Goal: Task Accomplishment & Management: Manage account settings

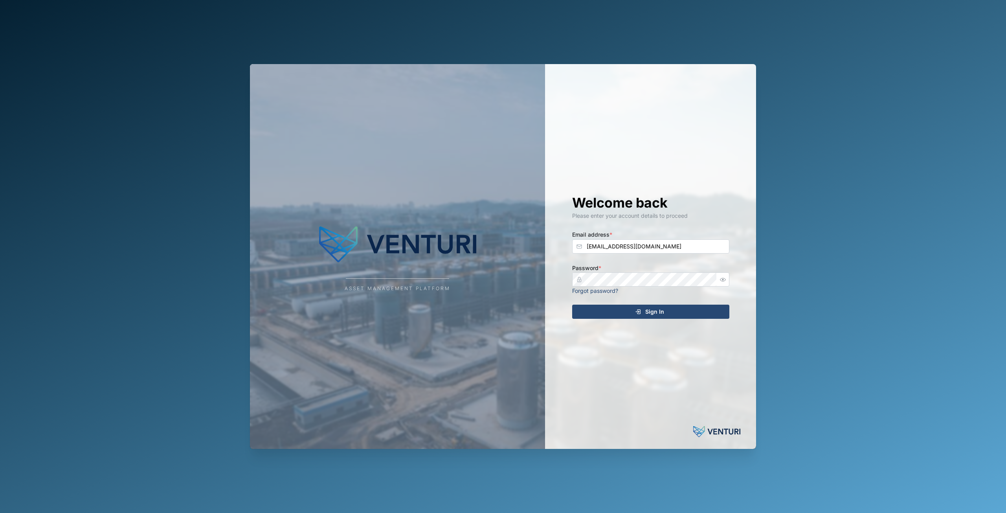
click at [683, 491] on div "Asset Management Platform Welcome back Please enter your account details to pro…" at bounding box center [503, 256] width 519 height 513
click at [649, 312] on span "Sign In" at bounding box center [654, 311] width 19 height 13
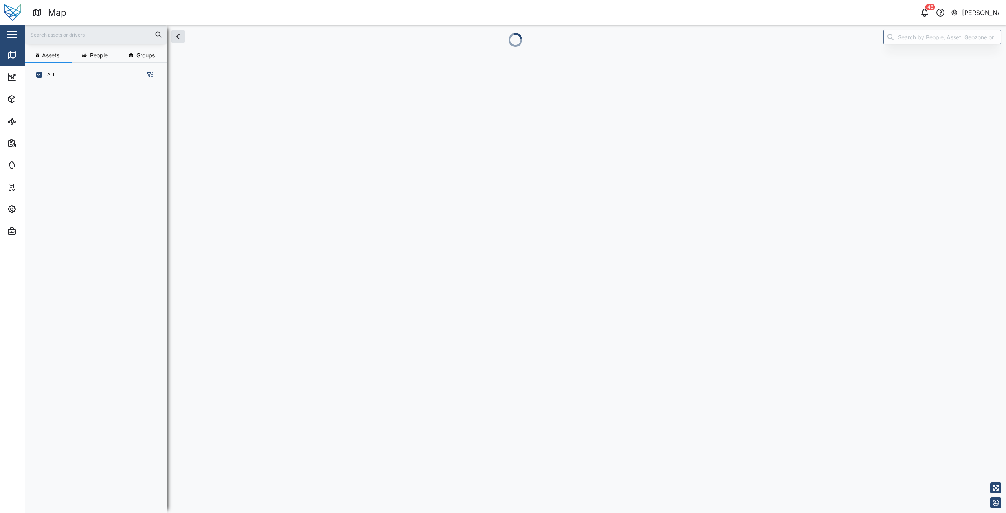
scroll to position [417, 123]
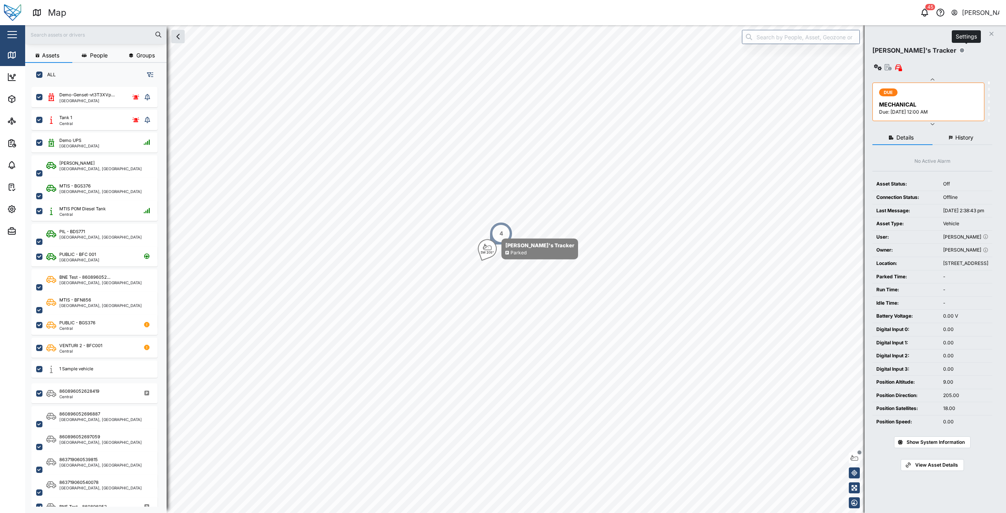
click at [884, 62] on button "button" at bounding box center [878, 67] width 11 height 11
click at [936, 66] on div "Configure" at bounding box center [938, 70] width 55 height 9
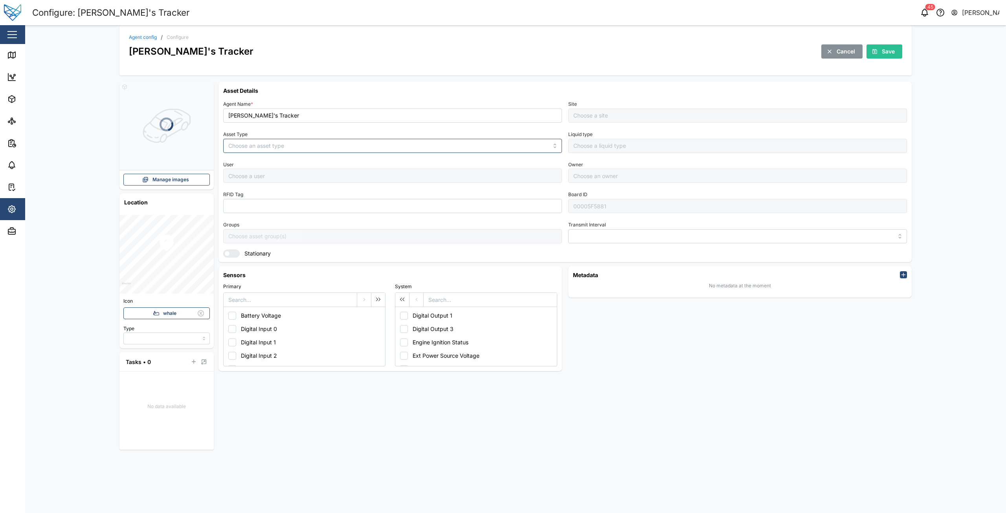
type input "GPS"
type input "VEHICLE"
type input "5 minutes"
type input "Default Site"
type input "[PERSON_NAME]"
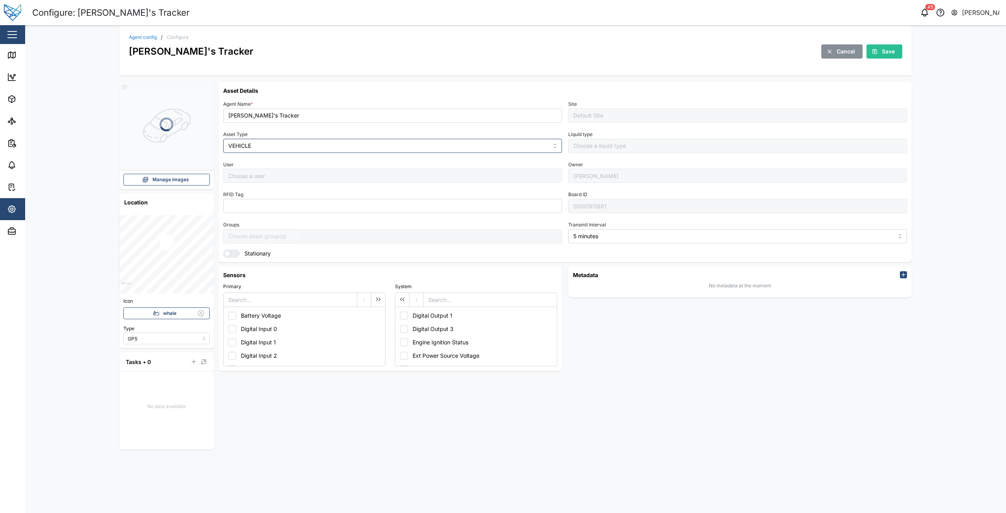
type input "[PERSON_NAME]"
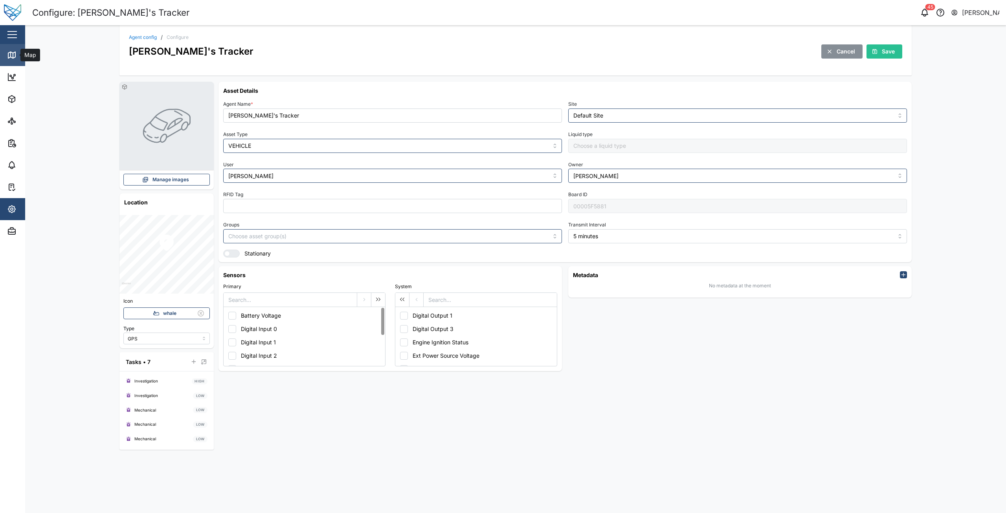
click at [17, 57] on div "Map" at bounding box center [22, 54] width 31 height 9
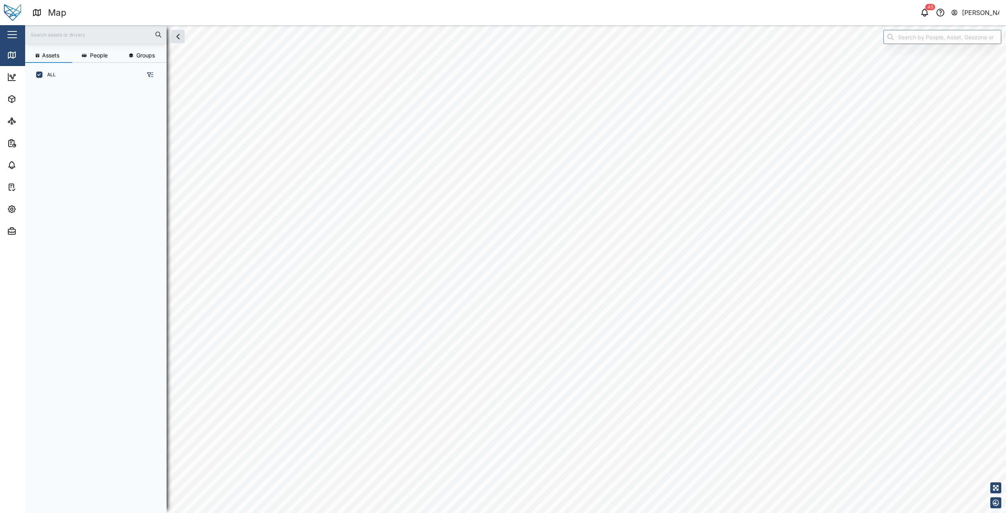
scroll to position [6, 6]
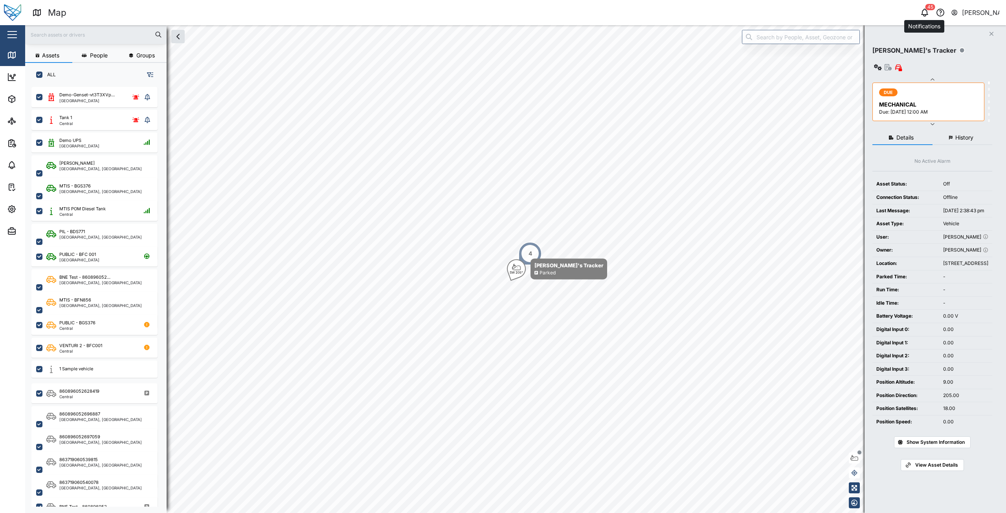
click at [922, 11] on icon "button" at bounding box center [924, 12] width 9 height 9
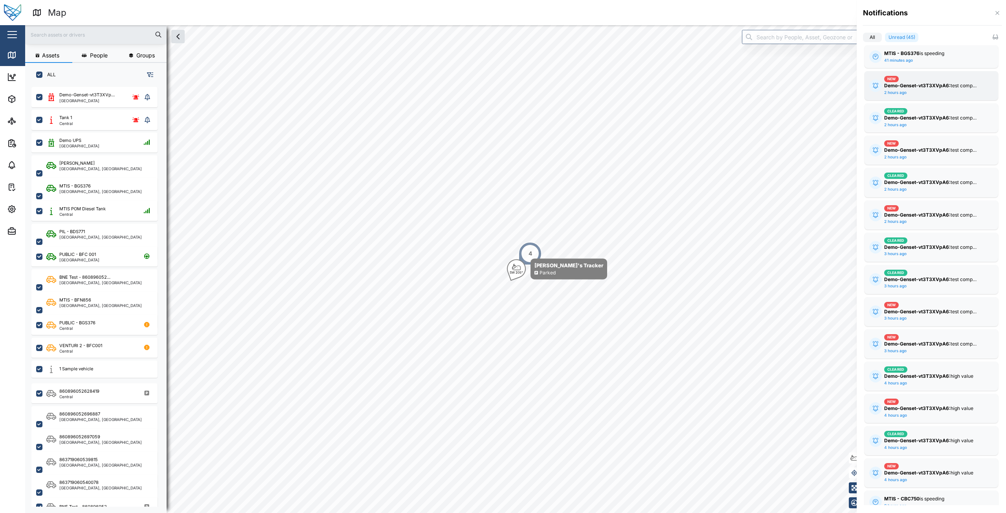
click at [913, 86] on strong "Demo-Genset-vt3T3XVpA6:" at bounding box center [917, 86] width 66 height 6
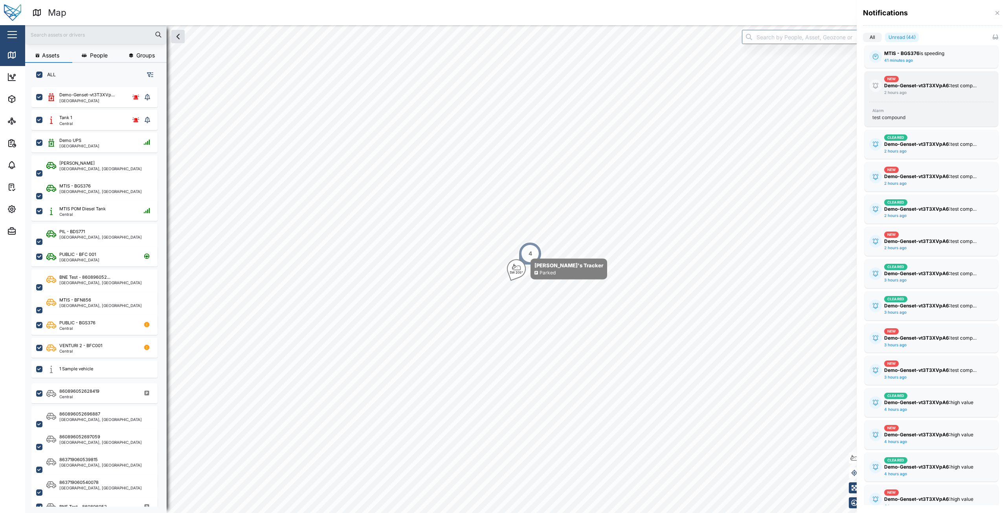
click at [890, 118] on div "test compound" at bounding box center [889, 117] width 33 height 7
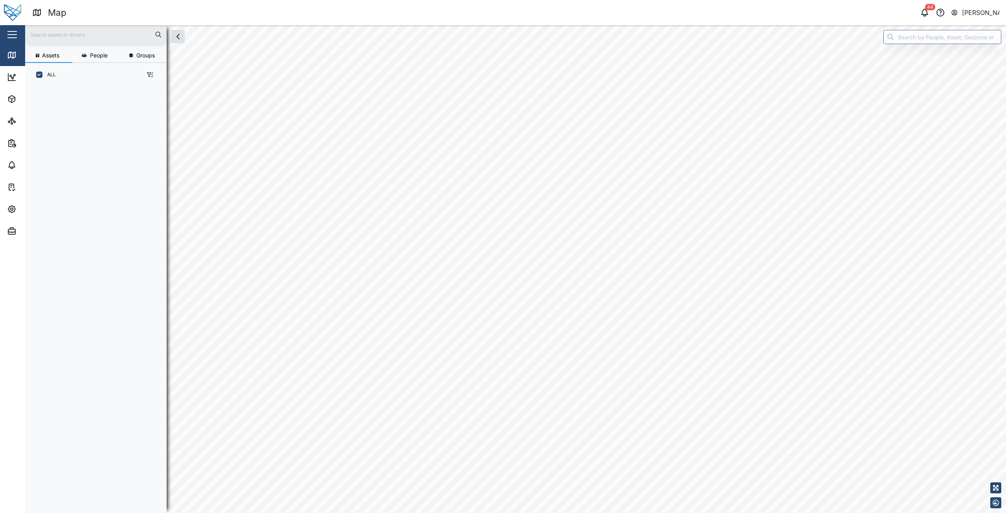
scroll to position [417, 123]
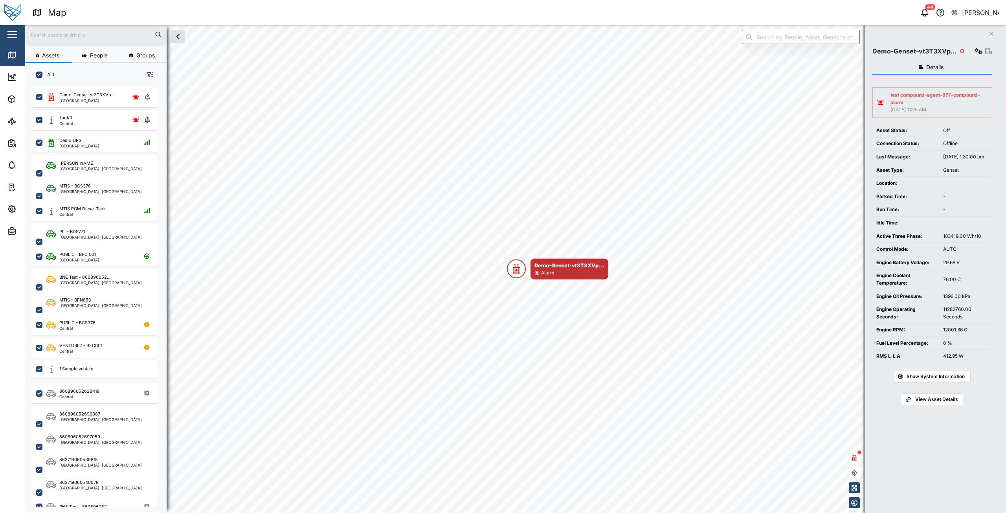
checkbox input "true"
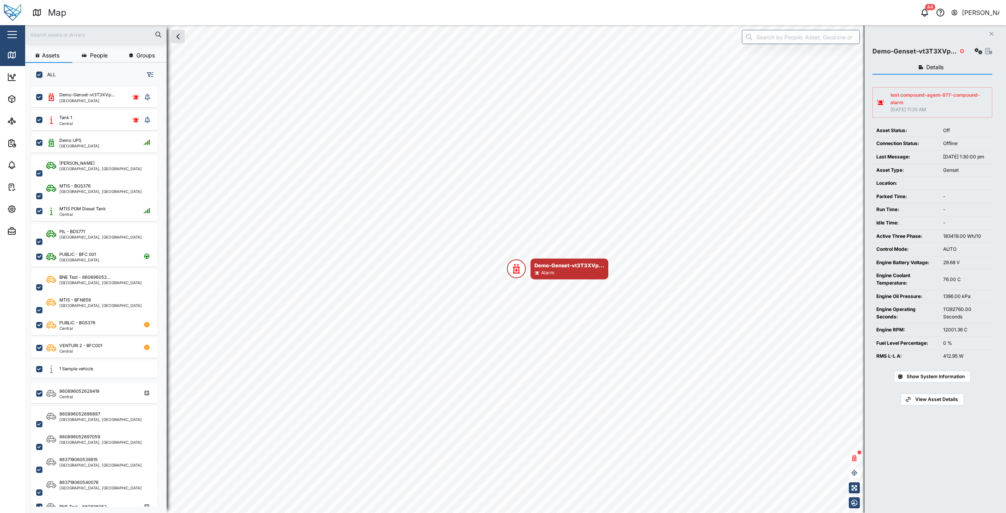
checkbox input "true"
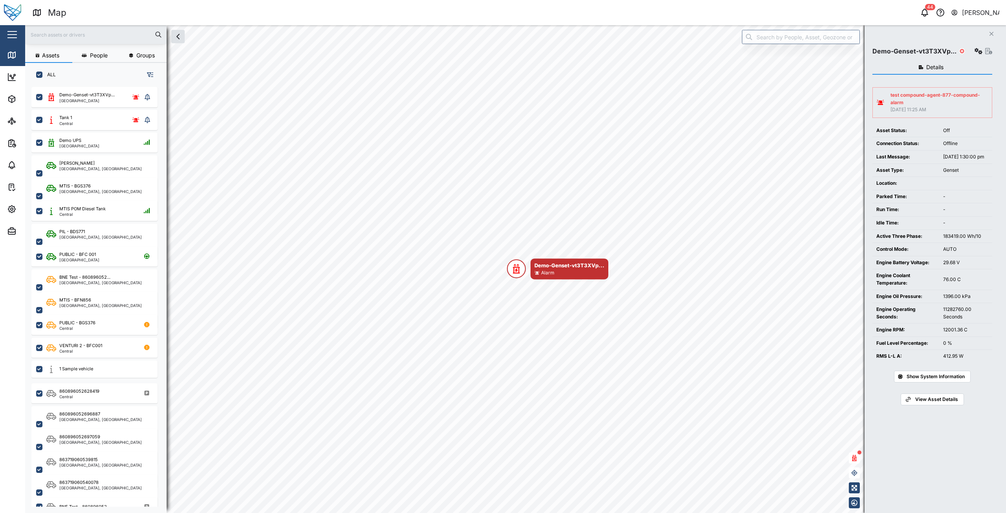
checkbox input "true"
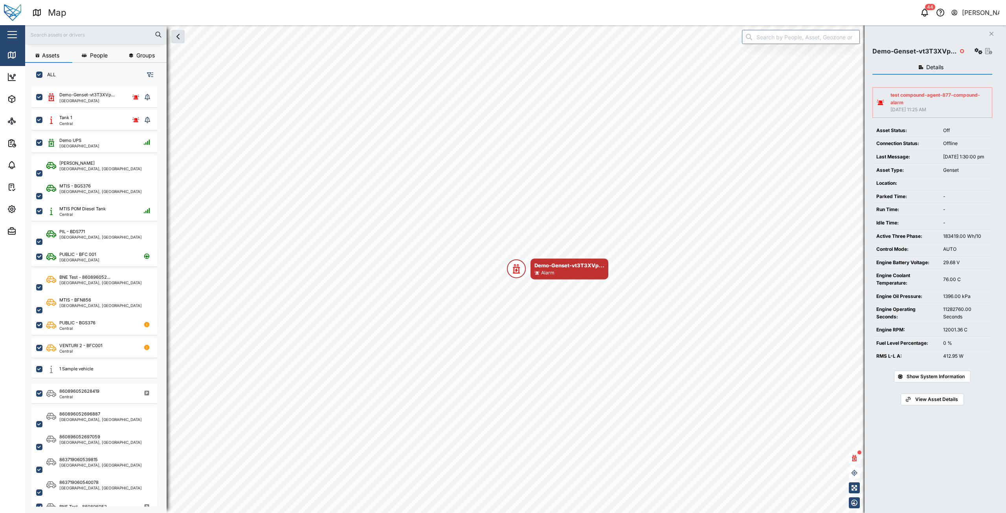
checkbox input "true"
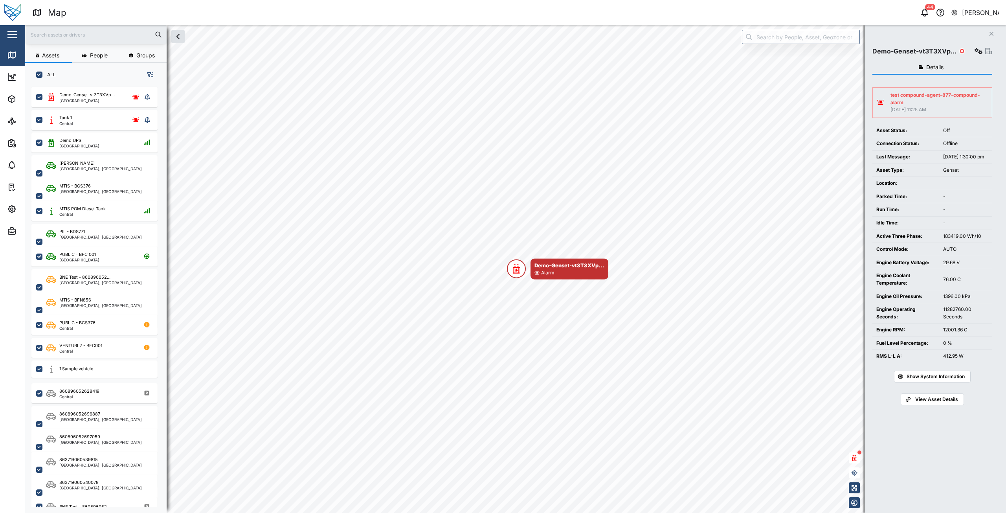
checkbox input "true"
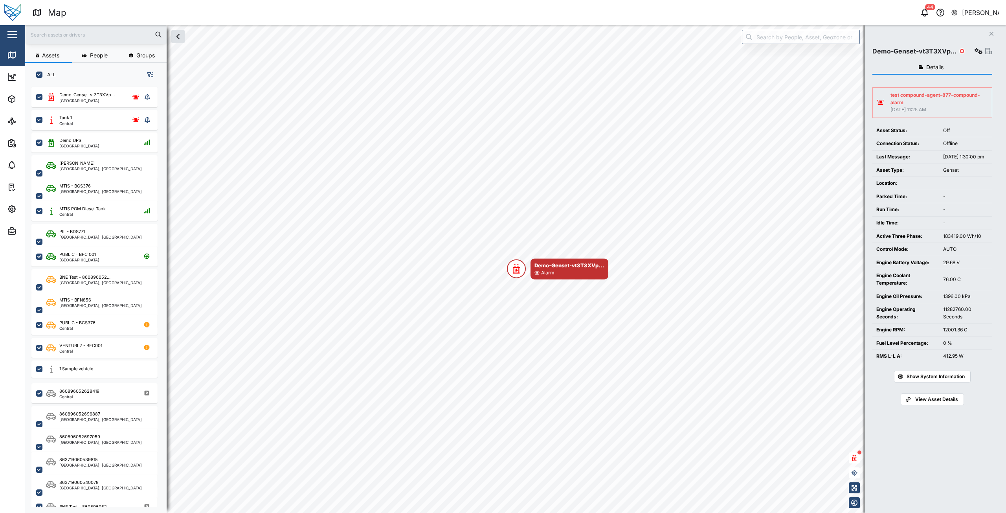
checkbox input "true"
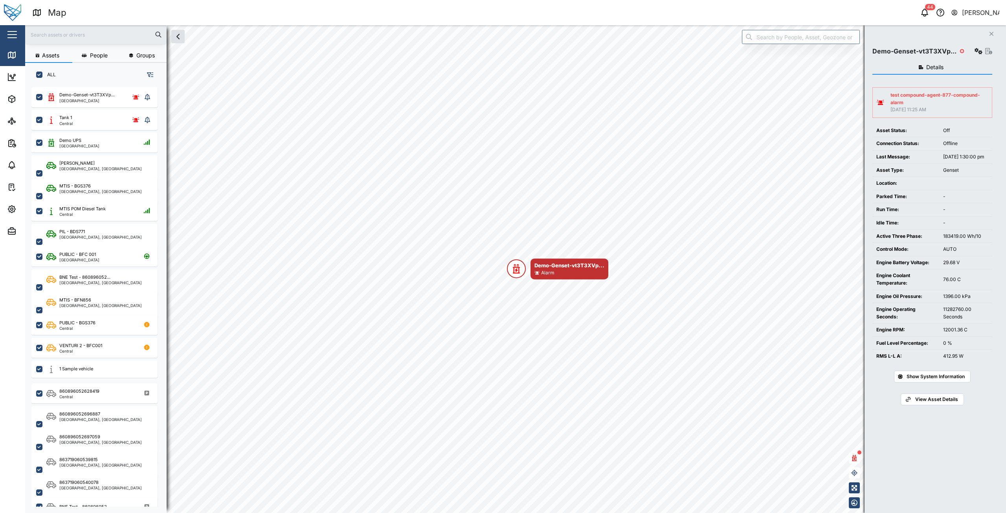
checkbox input "true"
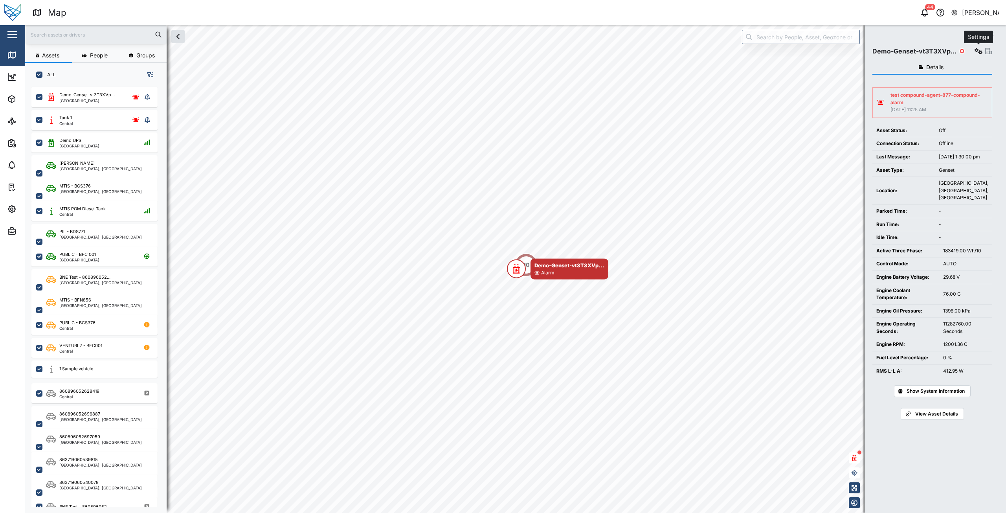
click at [978, 51] on icon "button" at bounding box center [979, 51] width 8 height 6
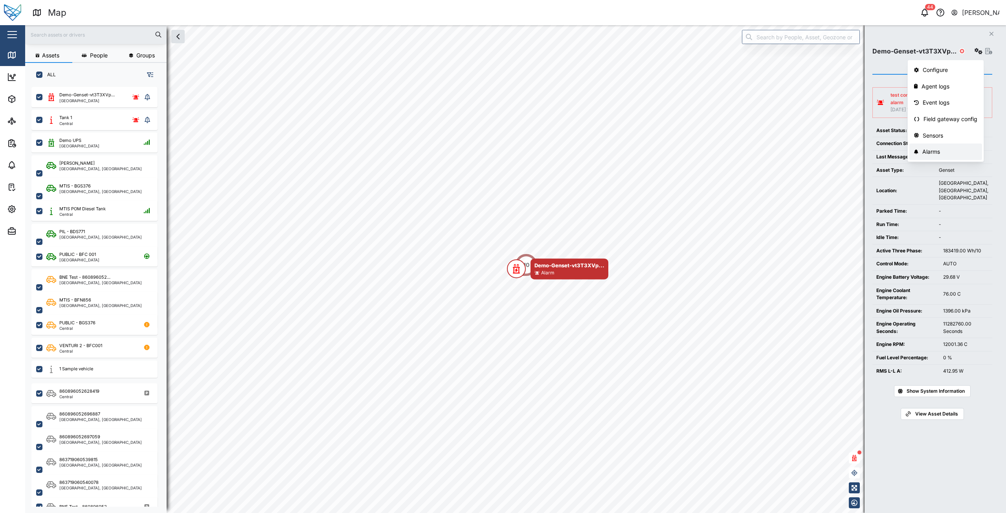
click at [938, 148] on div "Alarms" at bounding box center [950, 151] width 55 height 9
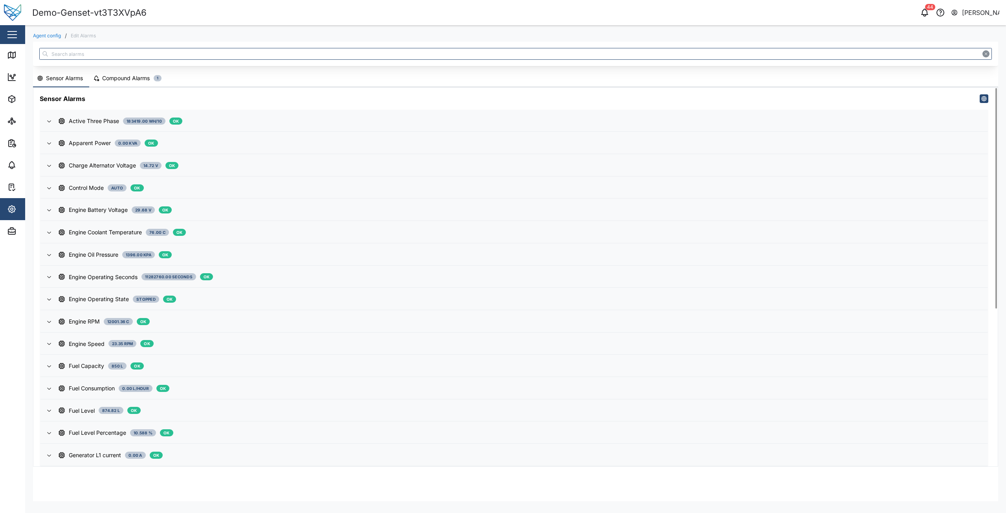
click at [128, 82] on div "Compound Alarms" at bounding box center [126, 78] width 48 height 9
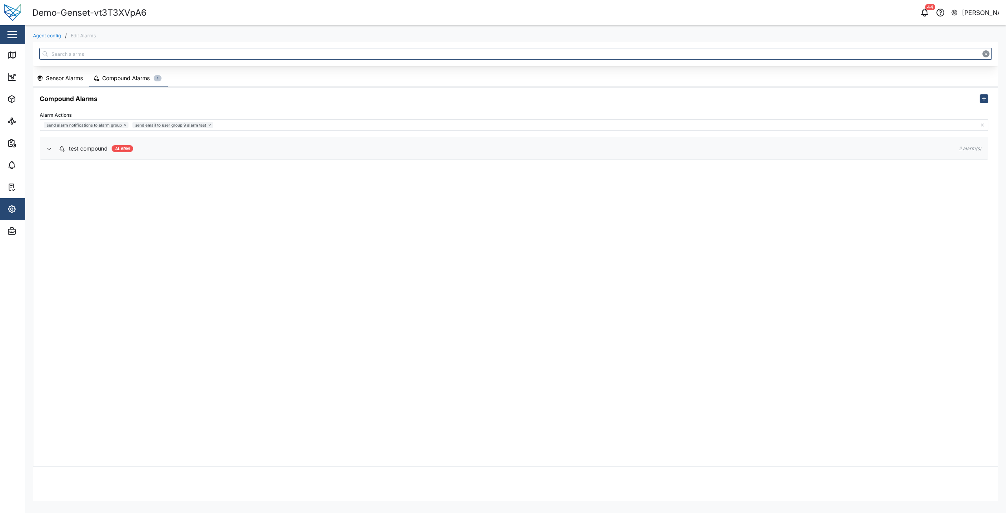
click at [79, 154] on span "test compound ALARM" at bounding box center [503, 148] width 888 height 21
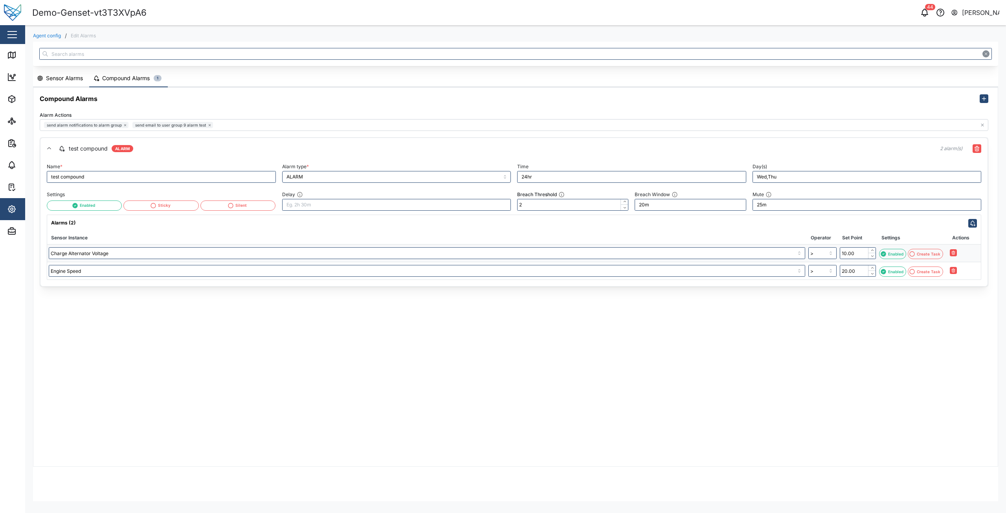
click at [91, 149] on div "test compound" at bounding box center [88, 148] width 39 height 9
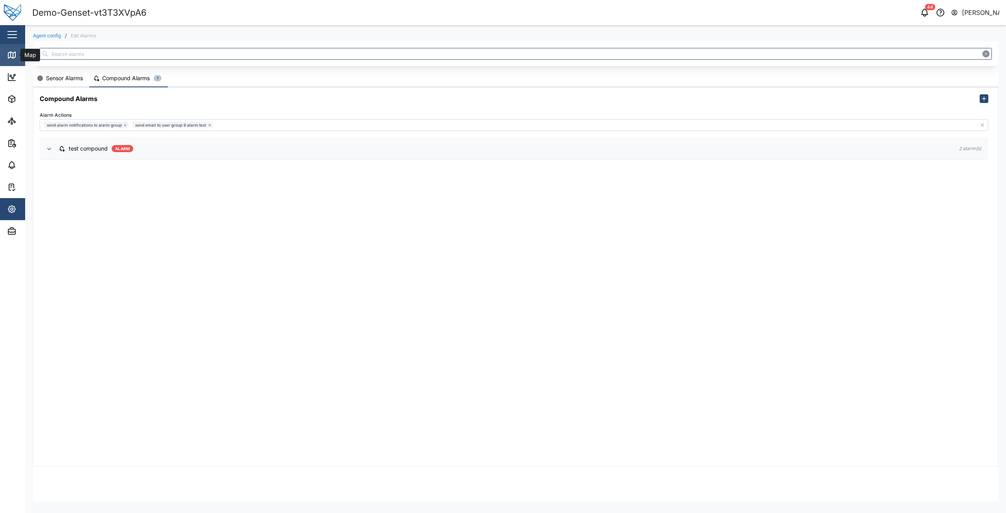
click at [11, 57] on icon at bounding box center [11, 55] width 7 height 6
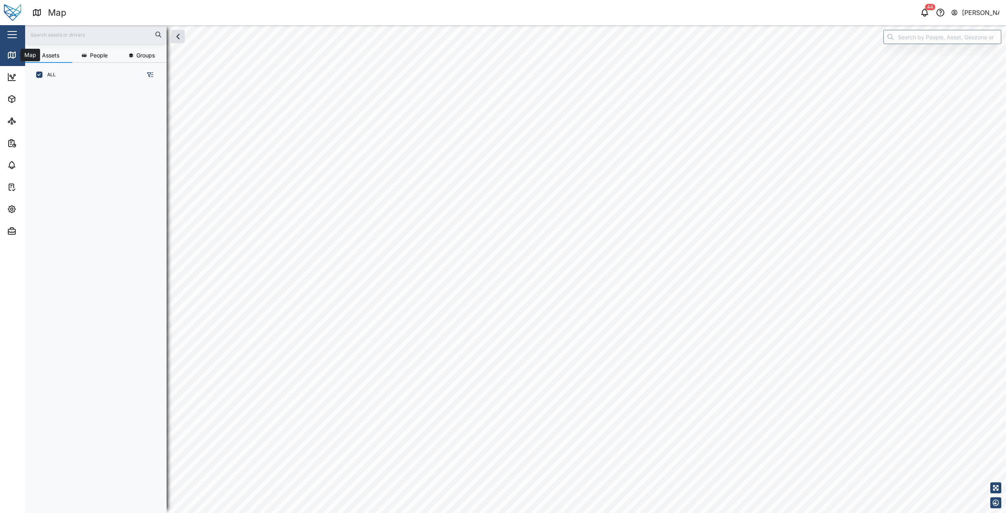
scroll to position [6, 6]
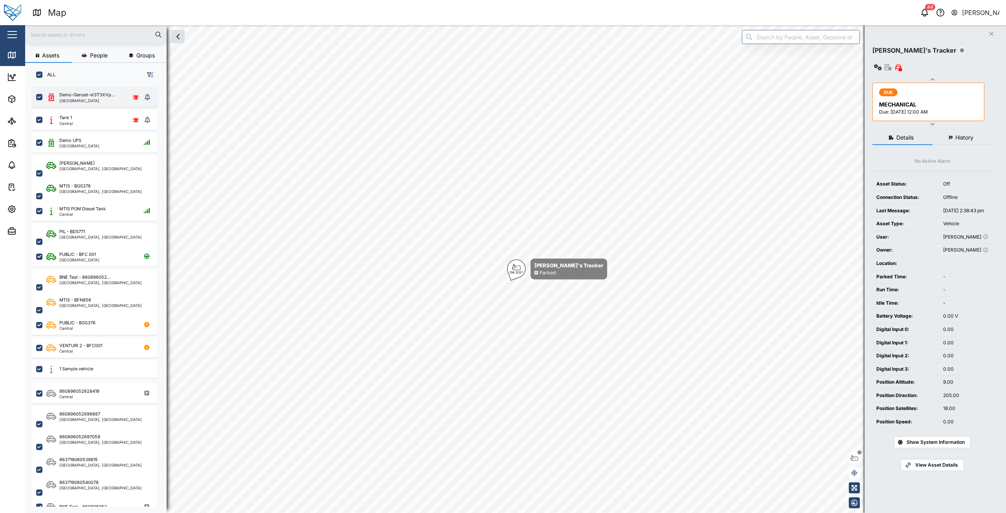
click at [92, 99] on div "[GEOGRAPHIC_DATA]" at bounding box center [86, 101] width 55 height 4
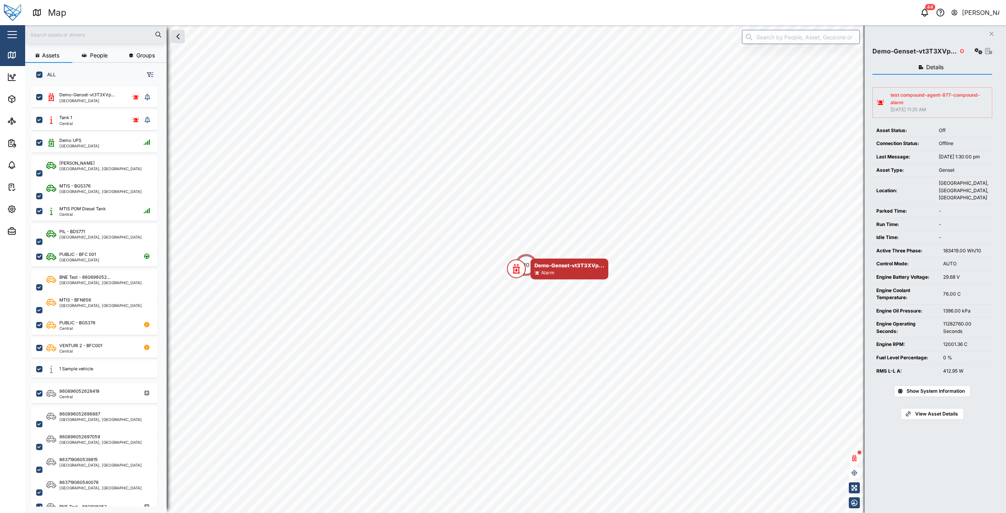
click at [927, 98] on div "test compound-agent-877-compound-alarm" at bounding box center [939, 99] width 97 height 15
click at [917, 106] on div "25 Sep 2025 11:25 AM" at bounding box center [939, 109] width 97 height 7
drag, startPoint x: 908, startPoint y: 101, endPoint x: 889, endPoint y: 96, distance: 20.0
click at [889, 96] on div "test compound-agent-877-compound-alarm 25 Sep 2025 11:25 AM" at bounding box center [932, 103] width 111 height 22
click at [909, 100] on div "test compound-agent-877-compound-alarm" at bounding box center [939, 99] width 97 height 15
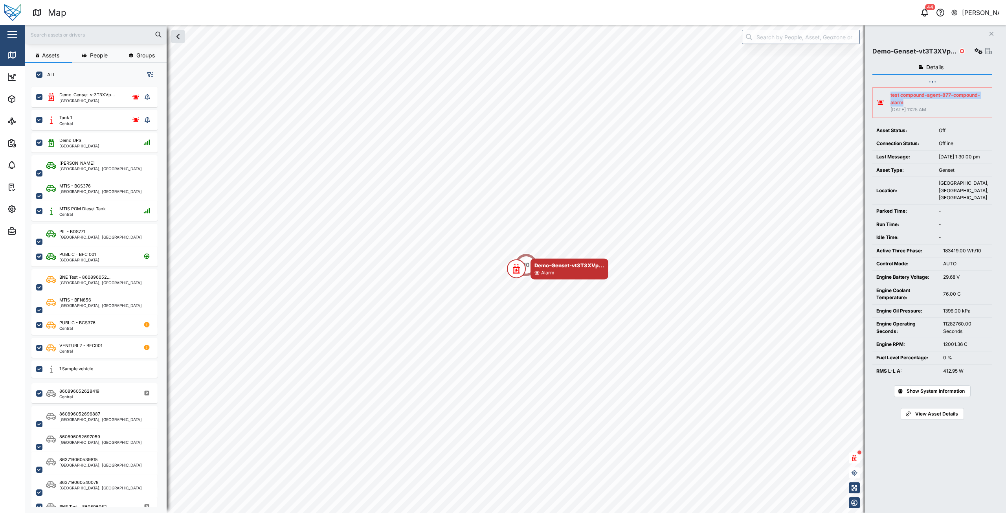
click at [919, 103] on div "test compound-agent-877-compound-alarm" at bounding box center [939, 99] width 97 height 15
click at [917, 109] on div "25 Sep 2025 11:25 AM" at bounding box center [939, 109] width 97 height 7
click at [901, 110] on div "25 Sep 2025 11:25 AM" at bounding box center [939, 109] width 97 height 7
click at [903, 110] on div "25 Sep 2025 11:25 AM" at bounding box center [939, 109] width 97 height 7
click at [909, 110] on div "25 Sep 2025 11:25 AM" at bounding box center [939, 109] width 97 height 7
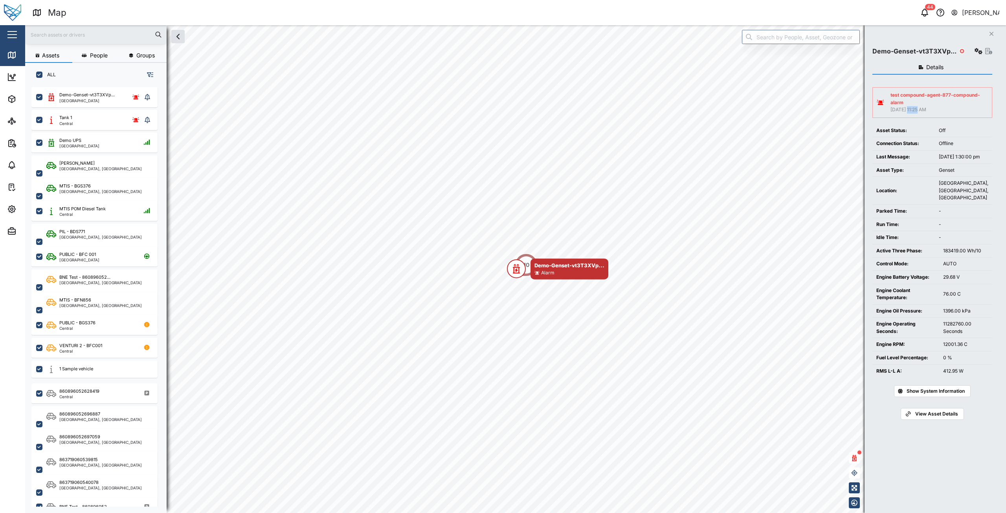
click at [909, 110] on div "25 Sep 2025 11:25 AM" at bounding box center [939, 109] width 97 height 7
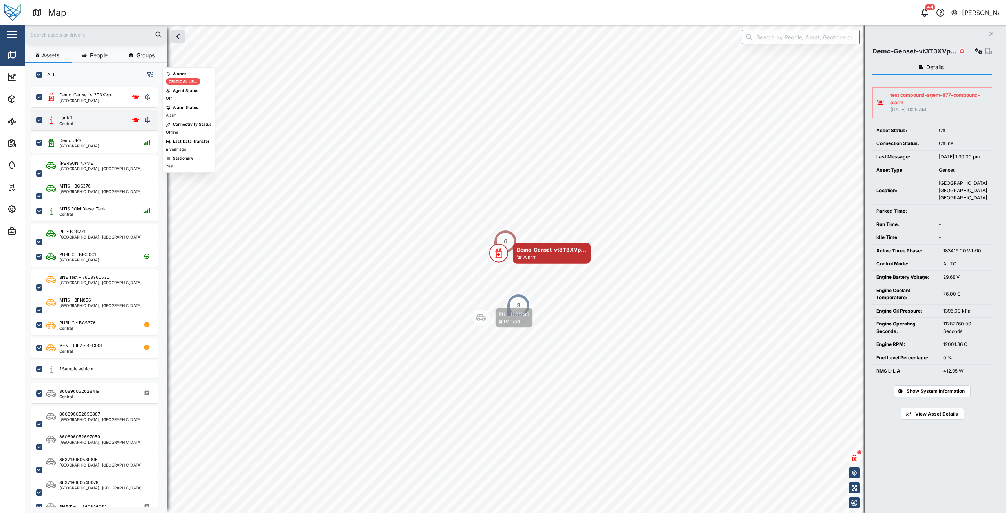
click at [76, 121] on div "Tank 1 Central" at bounding box center [94, 119] width 96 height 11
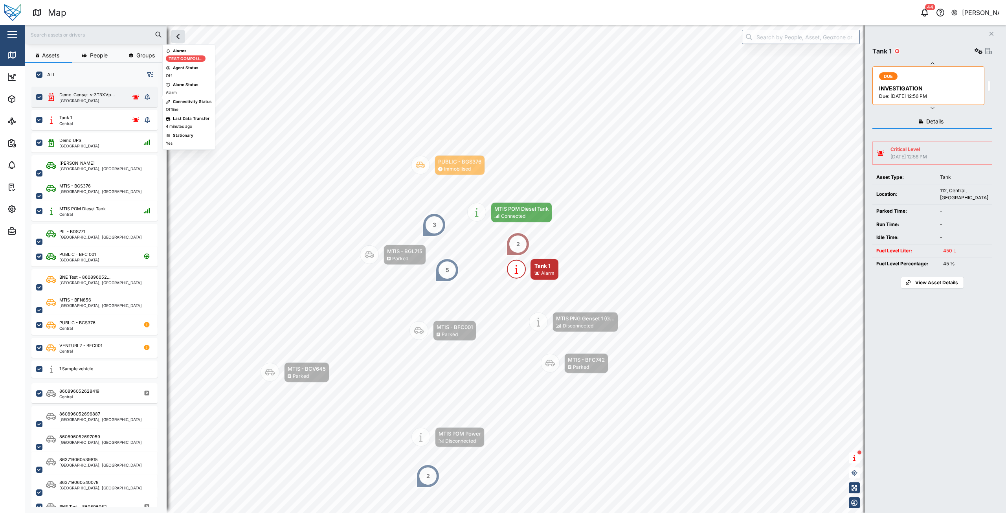
click at [80, 99] on div "[GEOGRAPHIC_DATA]" at bounding box center [86, 101] width 55 height 4
